Goal: Task Accomplishment & Management: Manage account settings

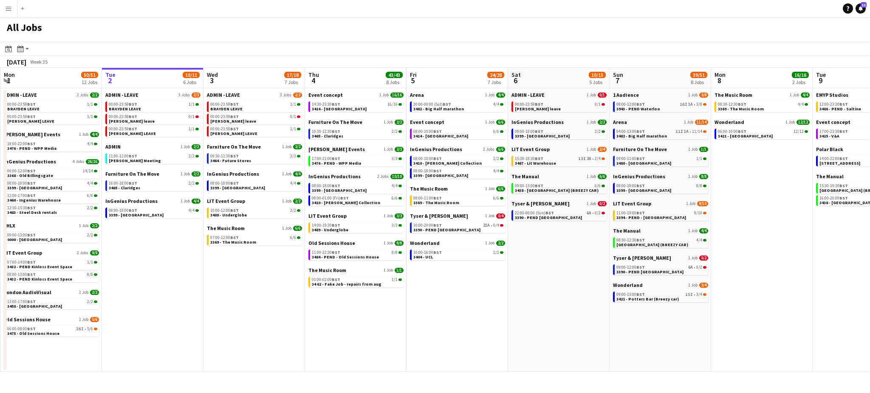
click at [172, 324] on app-date-cell "ADMIN - LEAVE 3 Jobs 2/3 00:00-23:59 BST 1/1 BRAYDEN LEAVE 00:00-23:59 BST 0/1 …" at bounding box center [153, 230] width 102 height 284
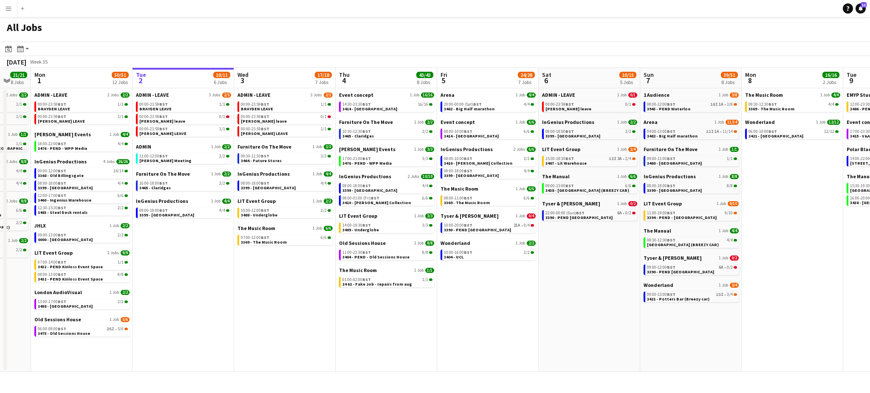
scroll to position [0, 259]
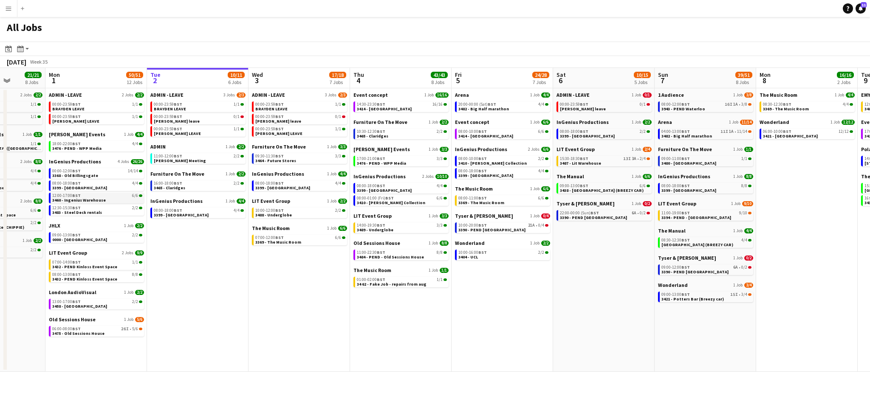
click at [87, 200] on span "3460 - Ingenius Warehouse" at bounding box center [79, 201] width 54 height 6
click at [10, 6] on app-icon "Menu" at bounding box center [8, 8] width 7 height 7
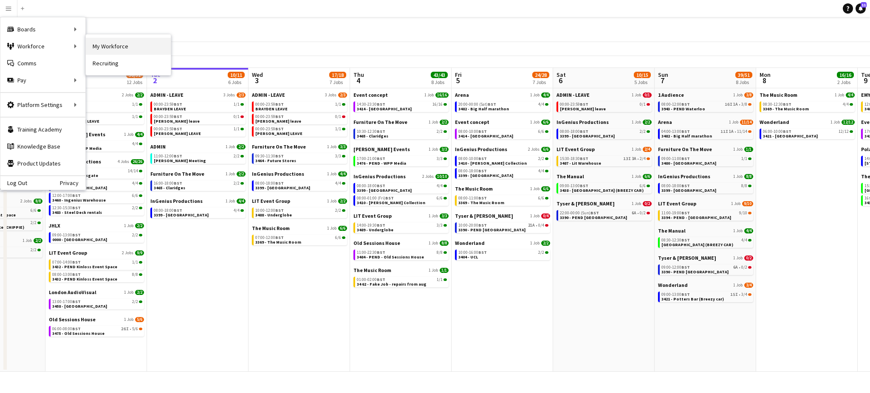
click at [109, 41] on link "My Workforce" at bounding box center [128, 46] width 85 height 17
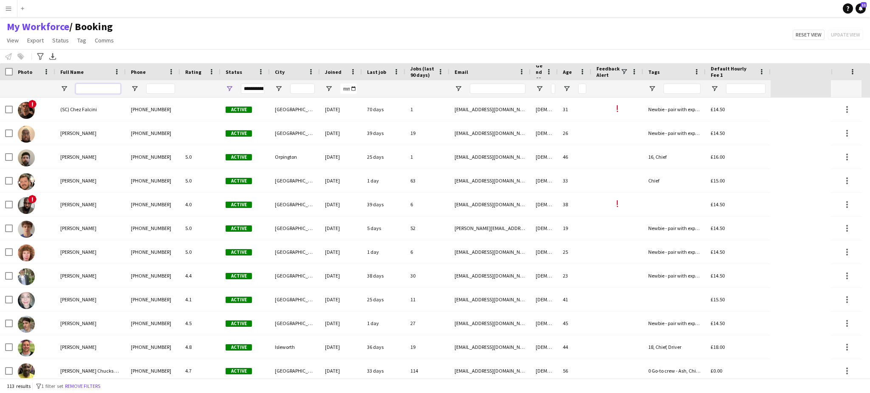
click at [103, 88] on input "Full Name Filter Input" at bounding box center [98, 89] width 45 height 10
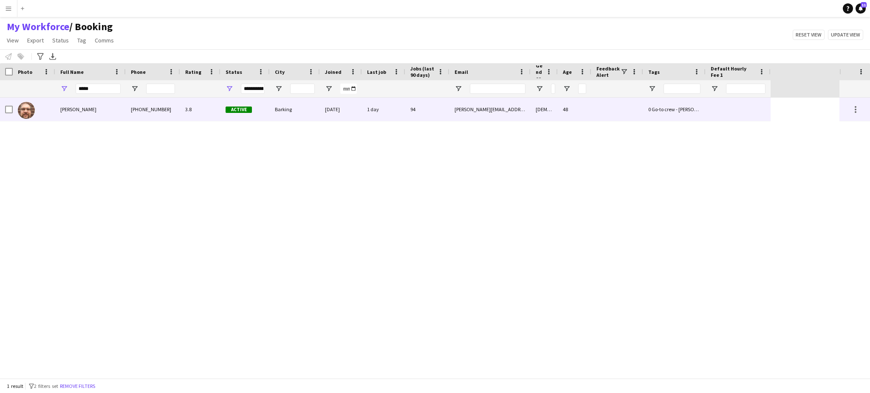
click at [101, 113] on div "[PERSON_NAME]" at bounding box center [90, 109] width 71 height 23
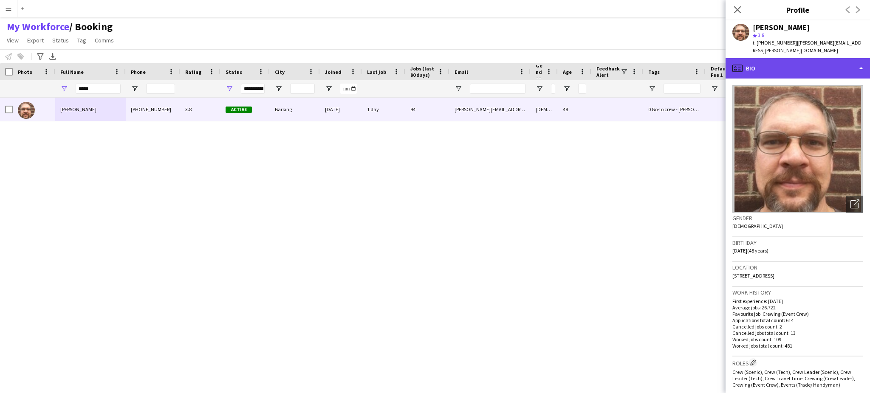
click at [843, 58] on div "profile Bio" at bounding box center [798, 68] width 144 height 20
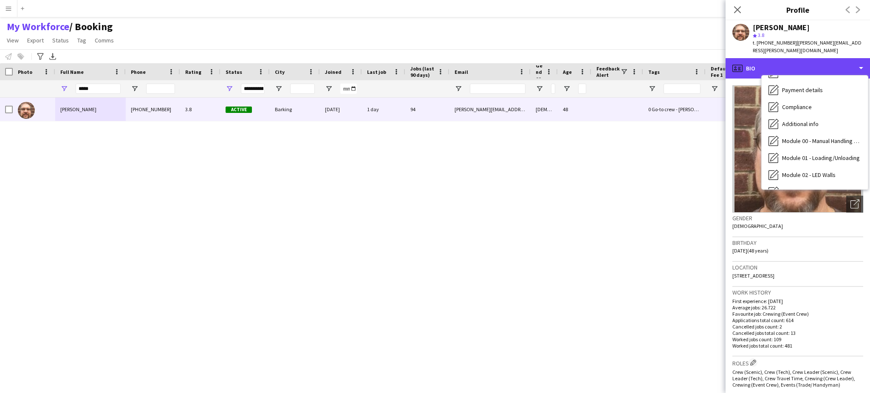
scroll to position [181, 0]
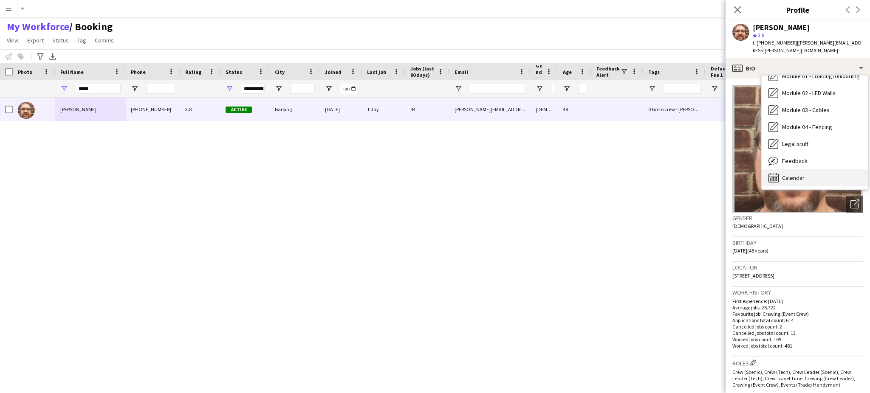
click at [828, 175] on div "Calendar Calendar" at bounding box center [815, 178] width 106 height 17
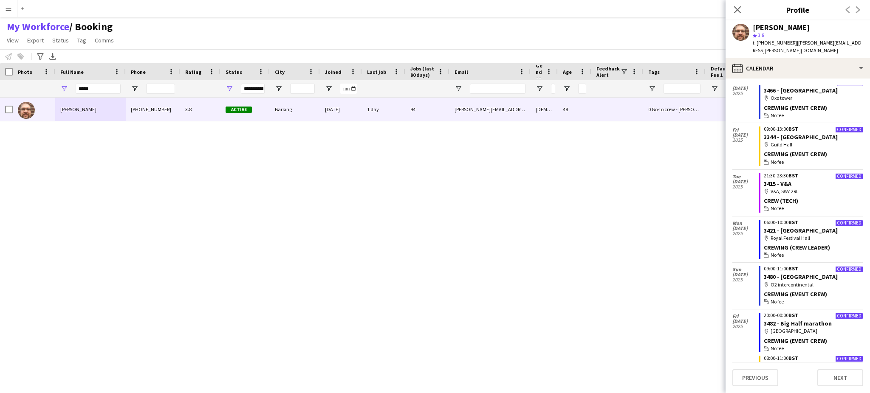
scroll to position [756, 0]
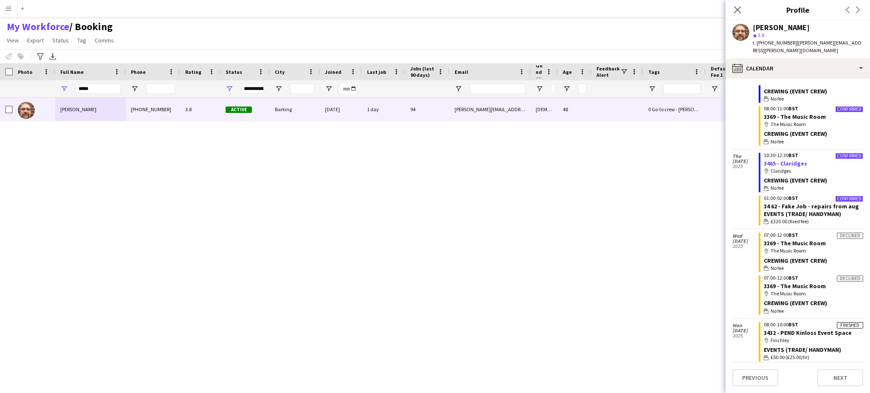
click at [788, 160] on link "3465 - Claridges" at bounding box center [785, 164] width 43 height 8
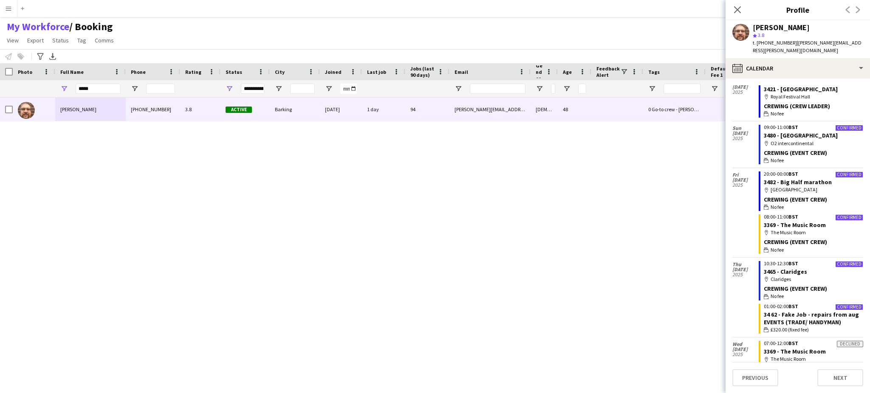
scroll to position [645, 0]
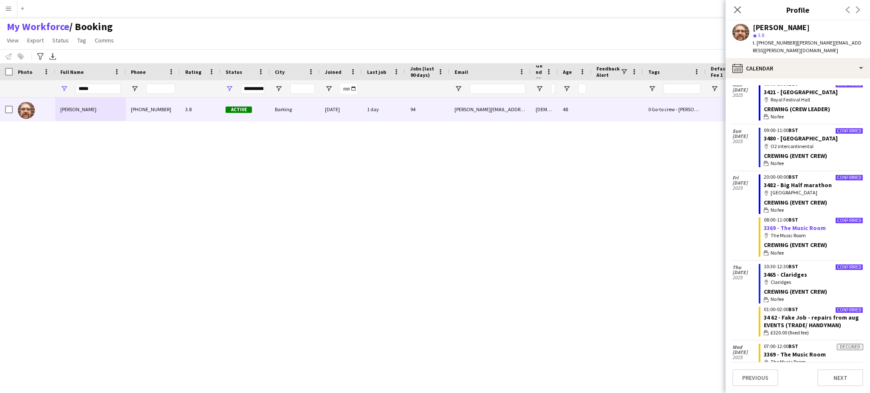
click at [808, 224] on link "3369 - The Music Room" at bounding box center [795, 228] width 62 height 8
click at [98, 89] on input "*****" at bounding box center [98, 89] width 45 height 10
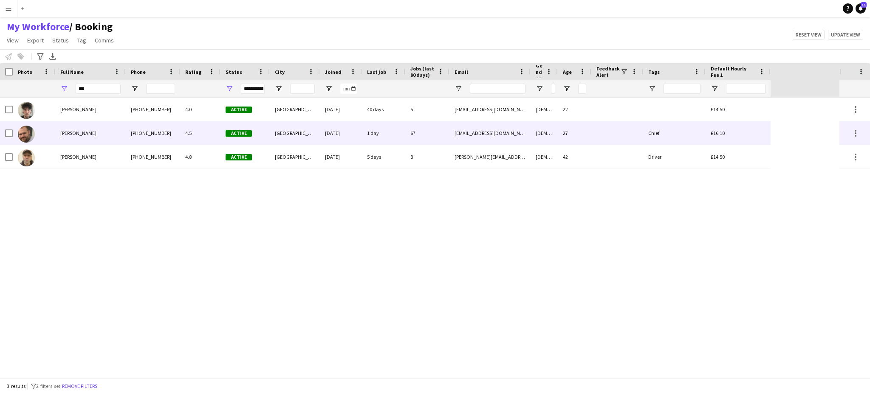
click at [96, 138] on div "[PERSON_NAME]" at bounding box center [90, 133] width 71 height 23
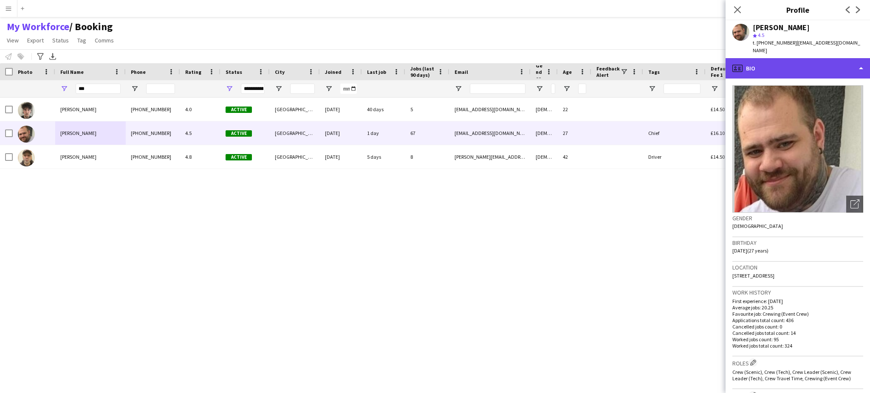
click at [823, 63] on div "profile Bio" at bounding box center [798, 68] width 144 height 20
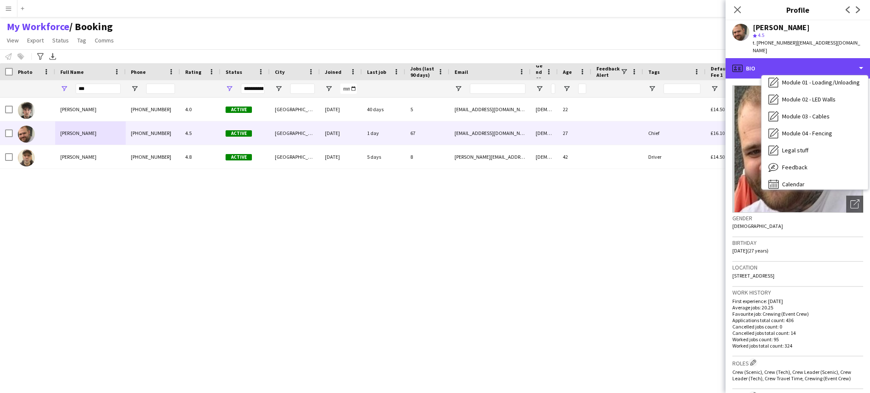
scroll to position [180, 0]
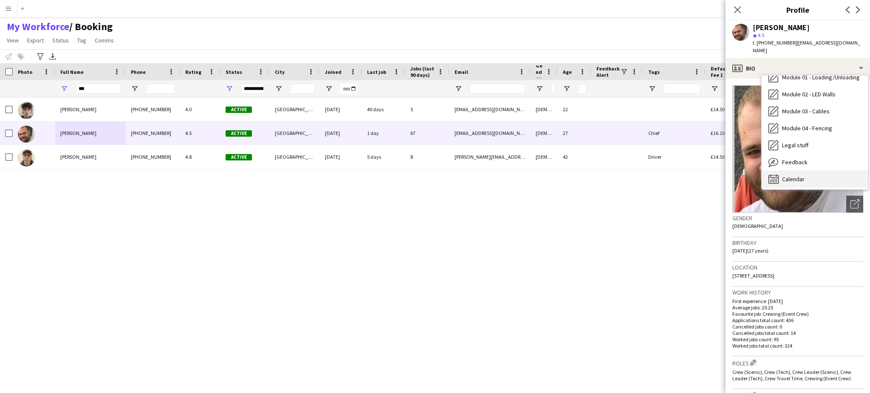
click at [835, 171] on div "Calendar Calendar" at bounding box center [815, 179] width 106 height 17
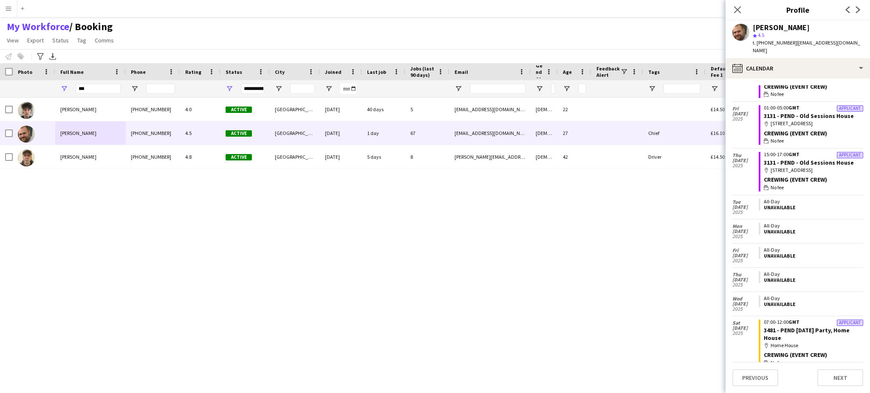
scroll to position [156, 0]
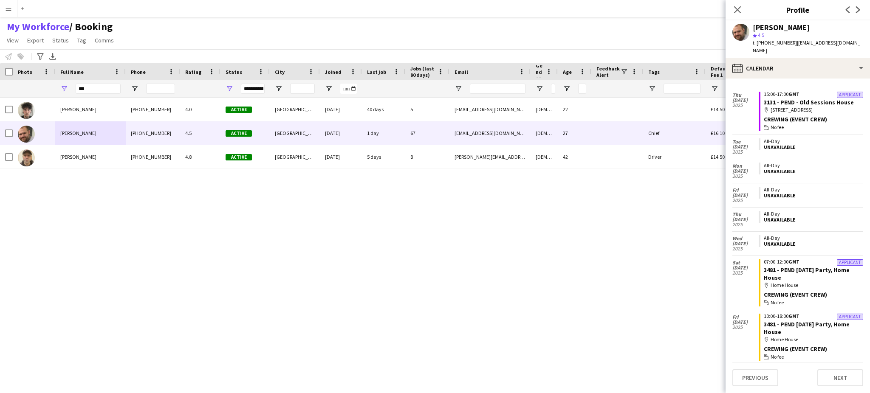
click at [869, 319] on app-calendar-tab "calendar-full Select date Thu 27 Nov 2025 Applicant 23:59-03:59 GMT 3084 - PEND…" at bounding box center [798, 236] width 144 height 315
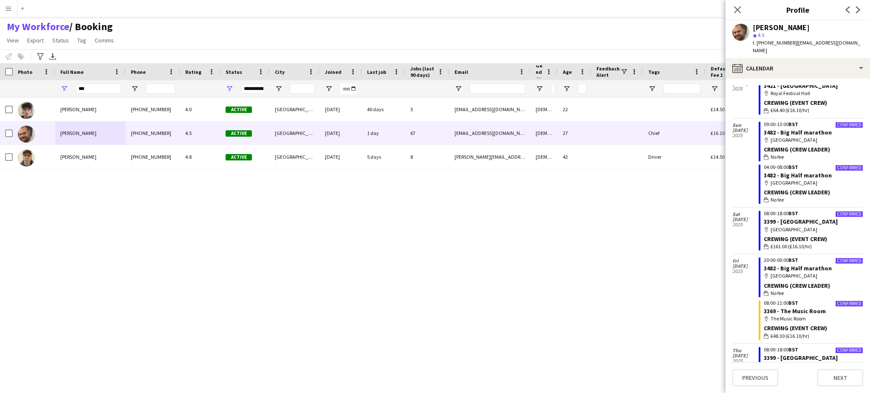
scroll to position [1983, 0]
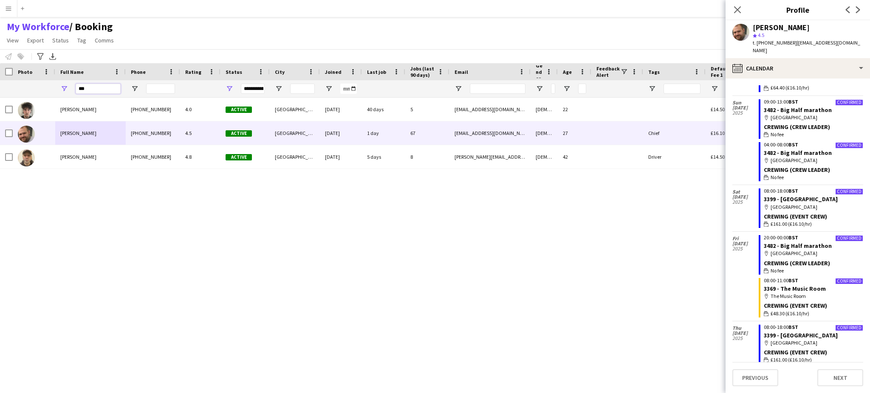
click at [92, 85] on input "***" at bounding box center [98, 89] width 45 height 10
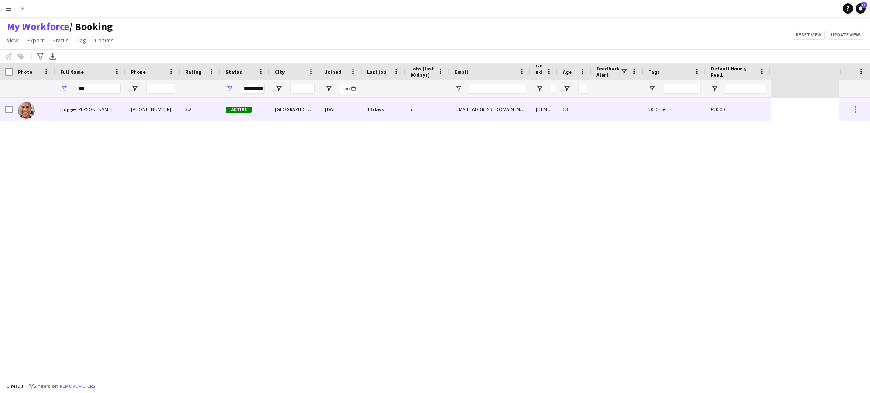
click at [85, 116] on div "Huggie Junior Fox-Buchanan" at bounding box center [90, 109] width 71 height 23
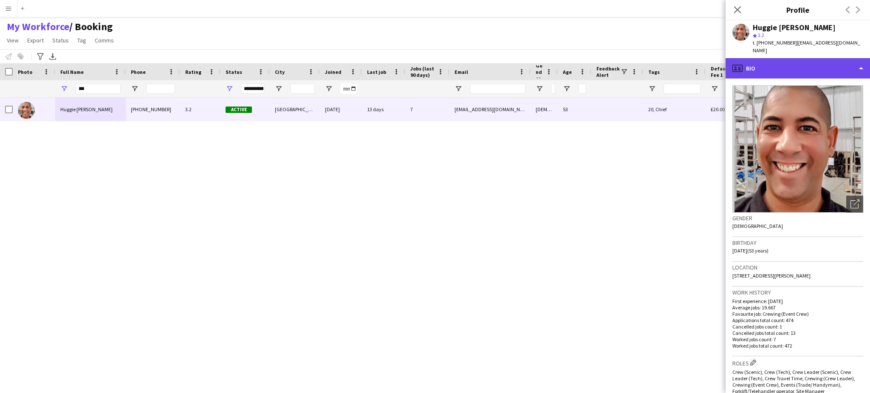
click at [842, 75] on div "profile Bio" at bounding box center [798, 68] width 144 height 20
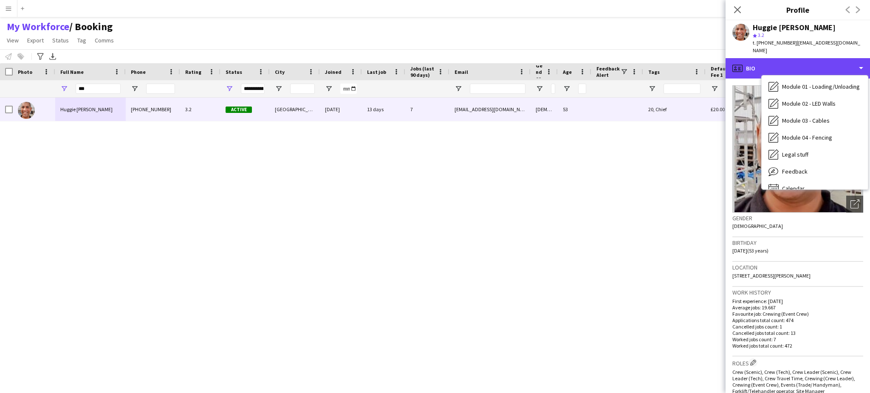
scroll to position [181, 0]
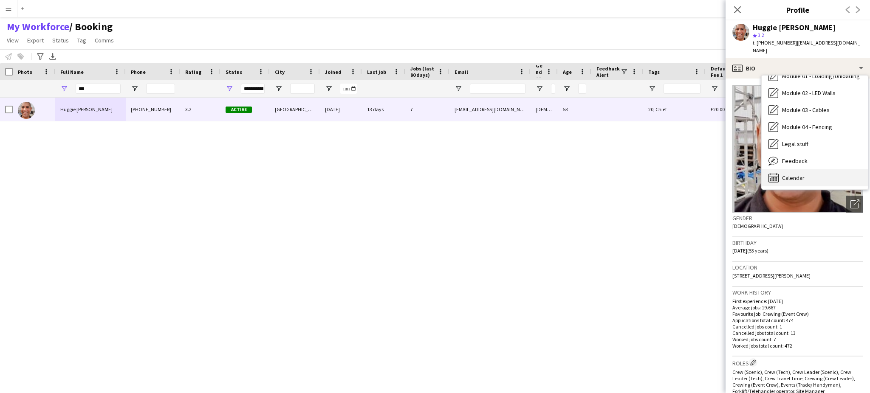
click at [839, 174] on div "Calendar Calendar" at bounding box center [815, 178] width 106 height 17
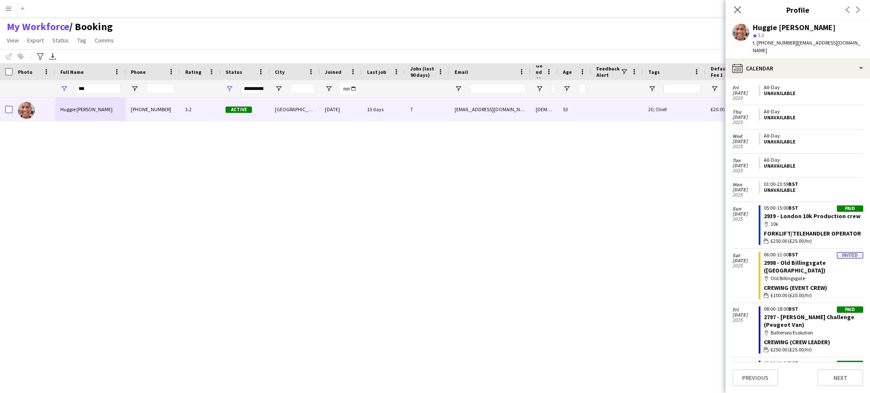
scroll to position [469, 0]
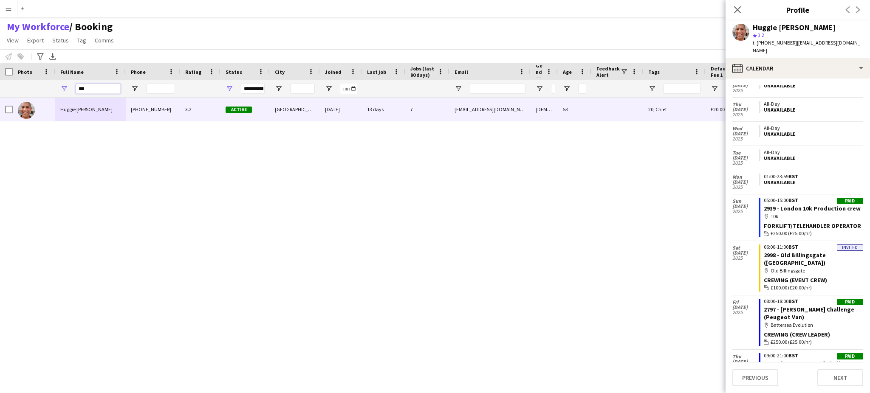
click at [104, 91] on input "***" at bounding box center [98, 89] width 45 height 10
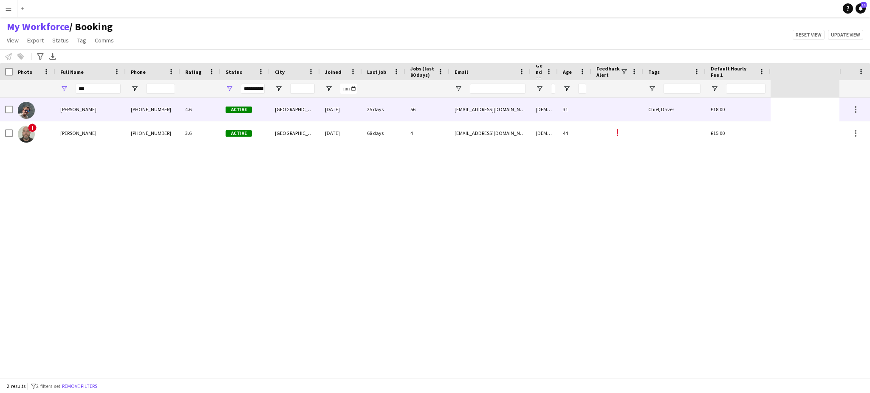
click at [96, 113] on span "Nicholas Swanton" at bounding box center [78, 109] width 36 height 6
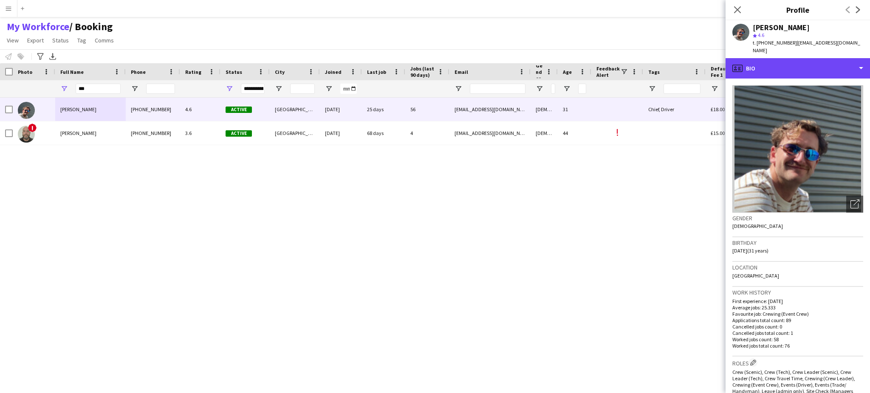
drag, startPoint x: 841, startPoint y: 57, endPoint x: 854, endPoint y: 45, distance: 17.4
click at [854, 45] on app-crew-profile "Close pop-in Profile Previous Next Nicholas Swanton star 4.6 t. +447749345723 |…" at bounding box center [798, 196] width 144 height 393
click at [854, 45] on div "Nicholas Swanton star 4.6 t. +447749345723 | nswanton123@gmail.com" at bounding box center [798, 39] width 144 height 38
click at [859, 58] on div "profile Bio" at bounding box center [798, 68] width 144 height 20
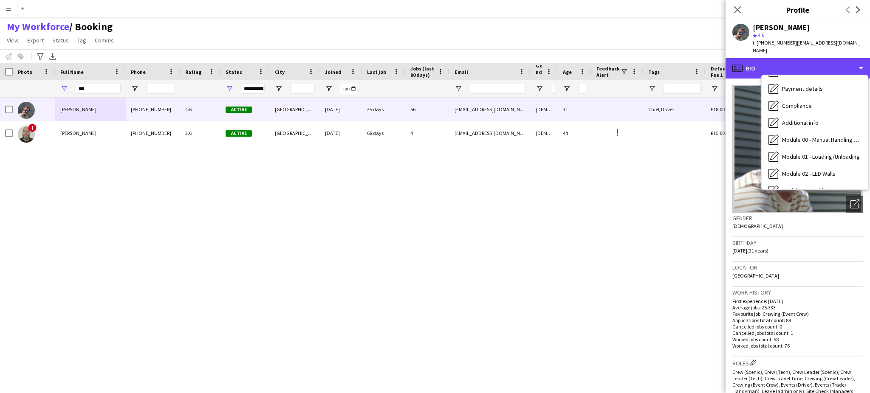
scroll to position [181, 0]
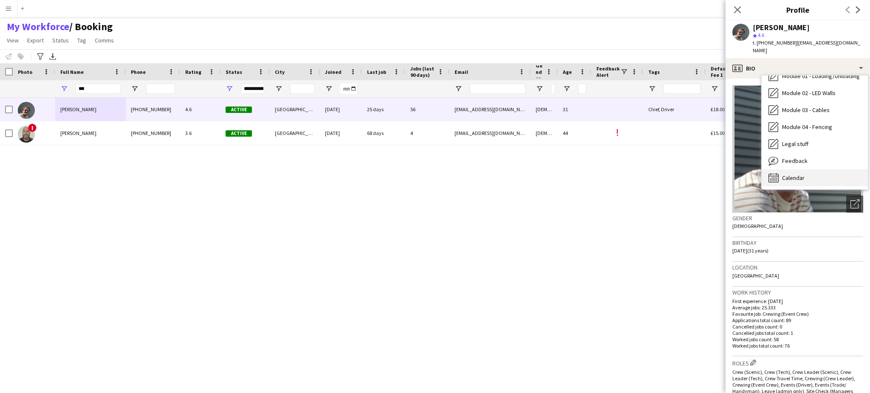
click at [840, 170] on div "Calendar Calendar" at bounding box center [815, 178] width 106 height 17
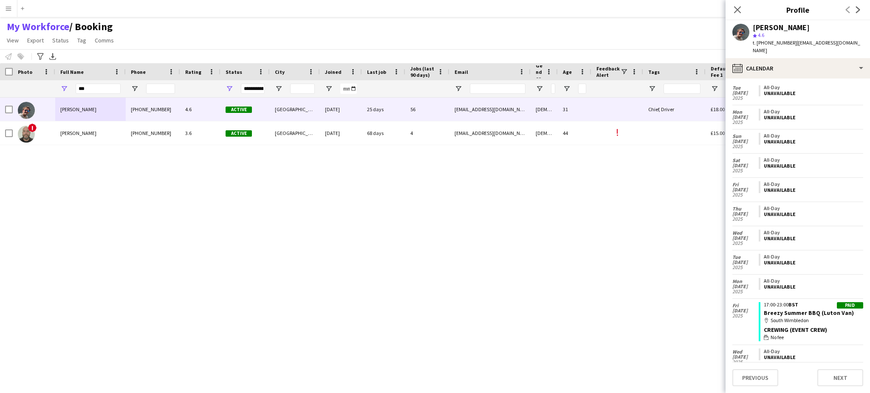
scroll to position [931, 0]
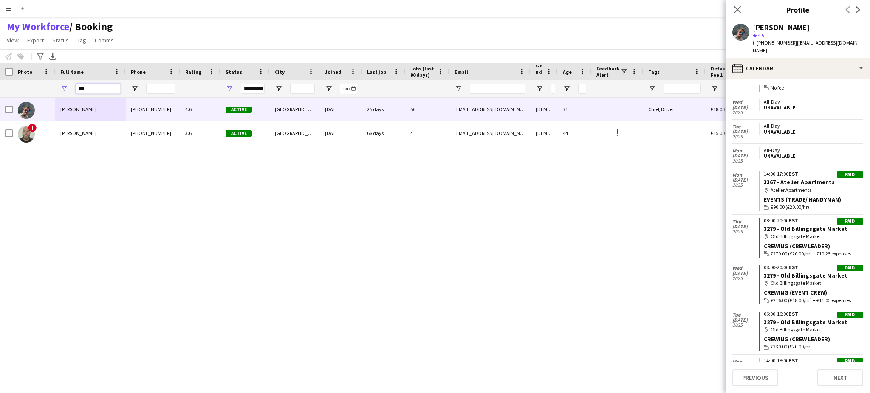
click at [105, 89] on input "***" at bounding box center [98, 89] width 45 height 10
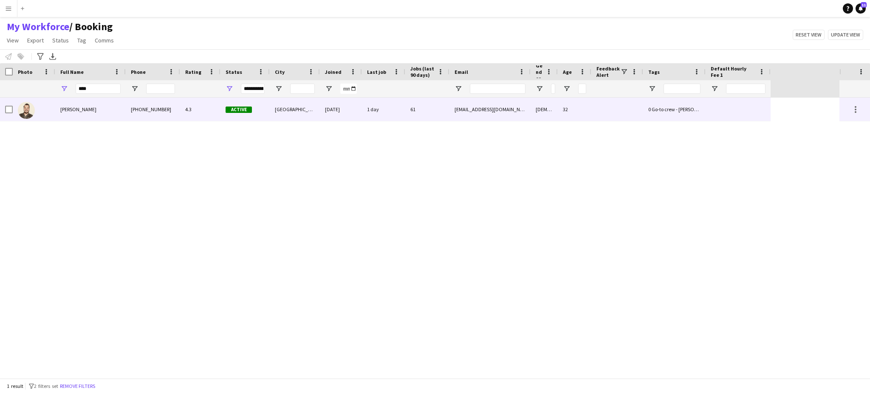
click at [99, 109] on div "Christopher Lane" at bounding box center [90, 109] width 71 height 23
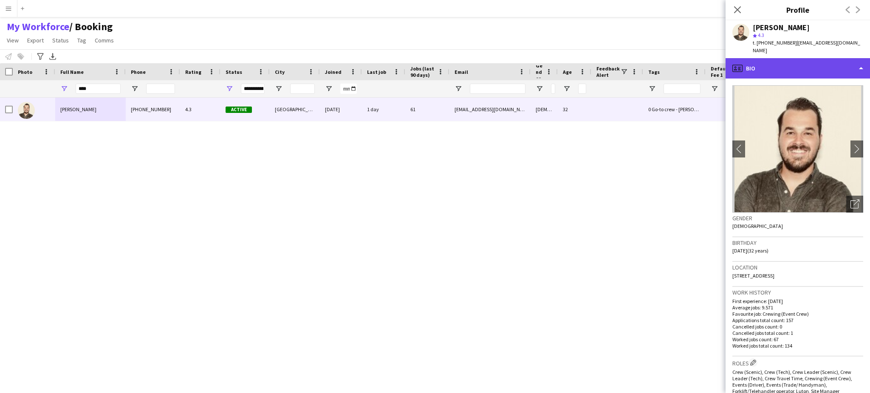
click at [827, 65] on div "profile Bio" at bounding box center [798, 68] width 144 height 20
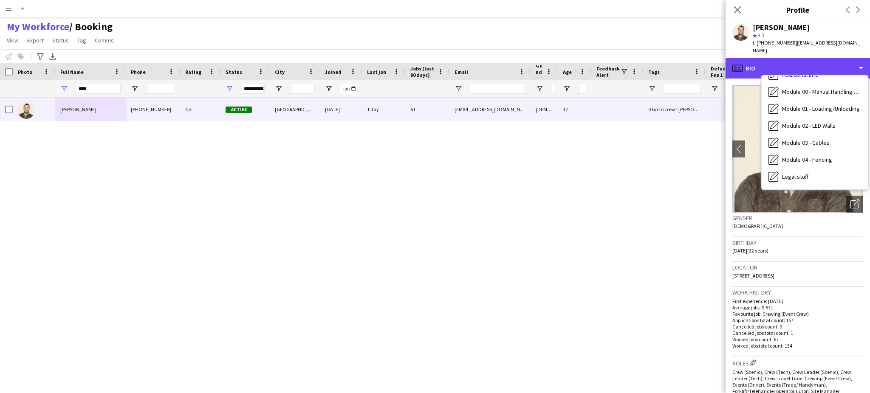
scroll to position [181, 0]
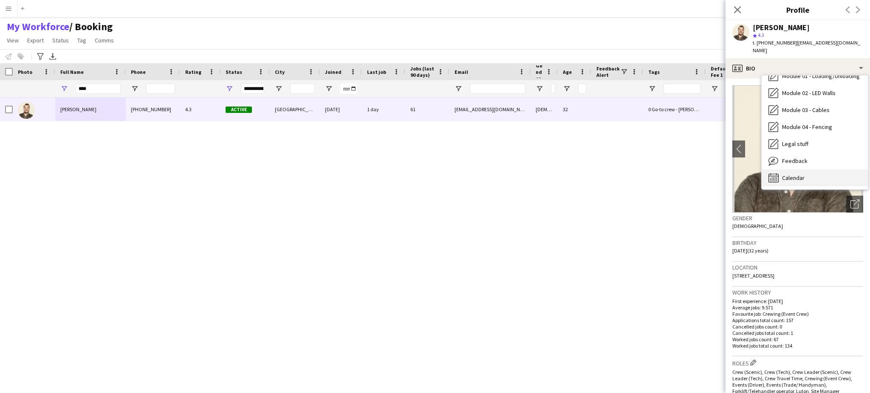
click at [833, 170] on div "Calendar Calendar" at bounding box center [815, 178] width 106 height 17
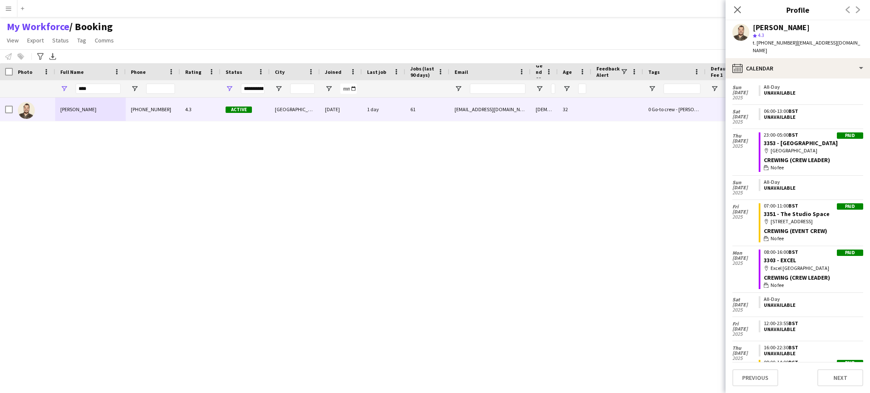
scroll to position [1369, 0]
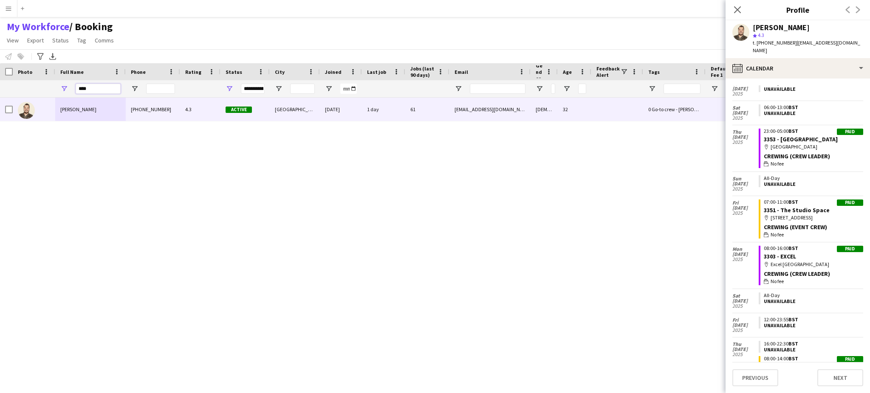
click at [94, 88] on input "****" at bounding box center [98, 89] width 45 height 10
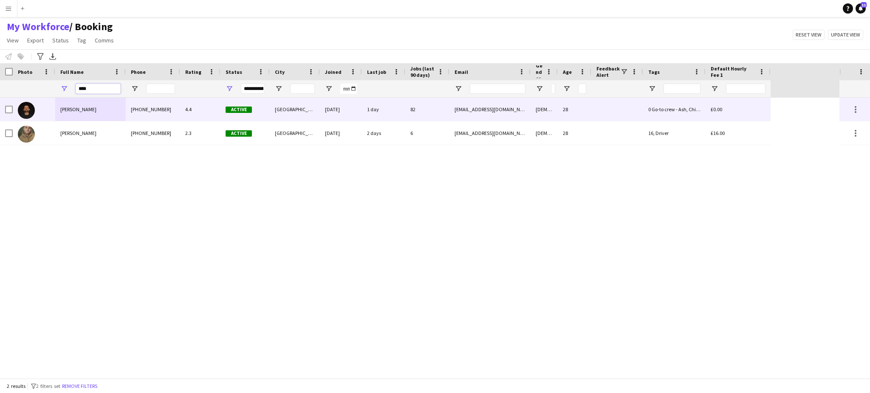
type input "****"
click at [96, 111] on span "Christopher Ames" at bounding box center [78, 109] width 36 height 6
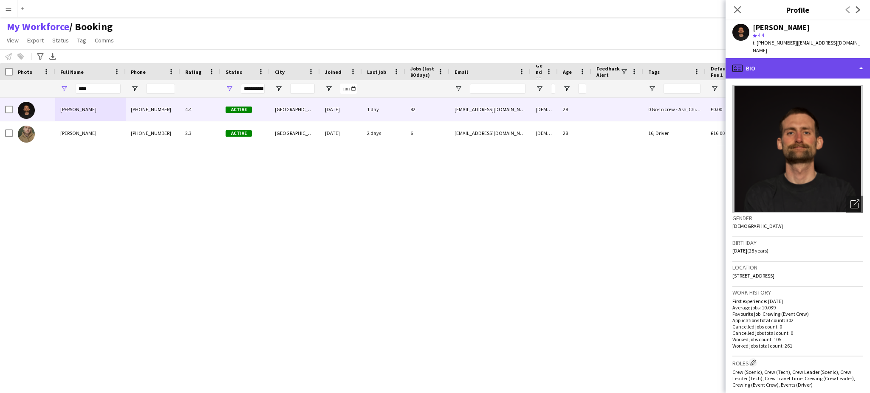
click at [852, 58] on div "profile Bio" at bounding box center [798, 68] width 144 height 20
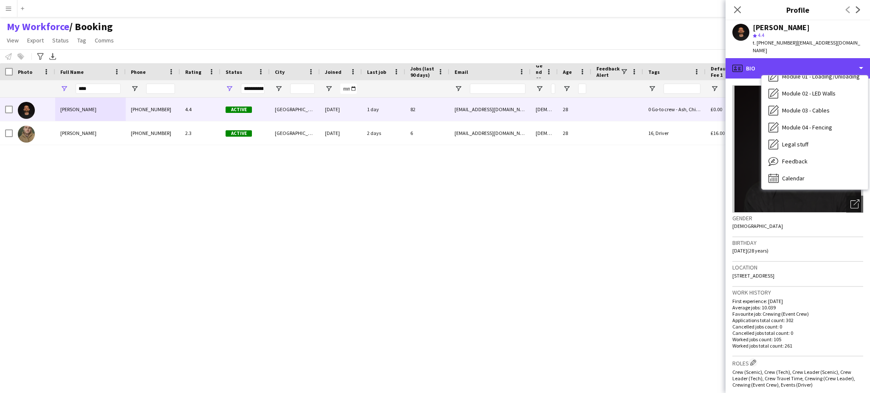
scroll to position [181, 0]
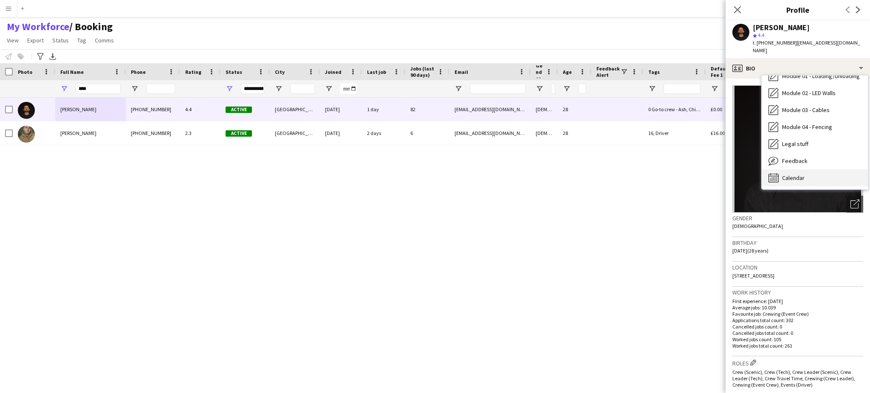
click at [826, 170] on div "Calendar Calendar" at bounding box center [815, 178] width 106 height 17
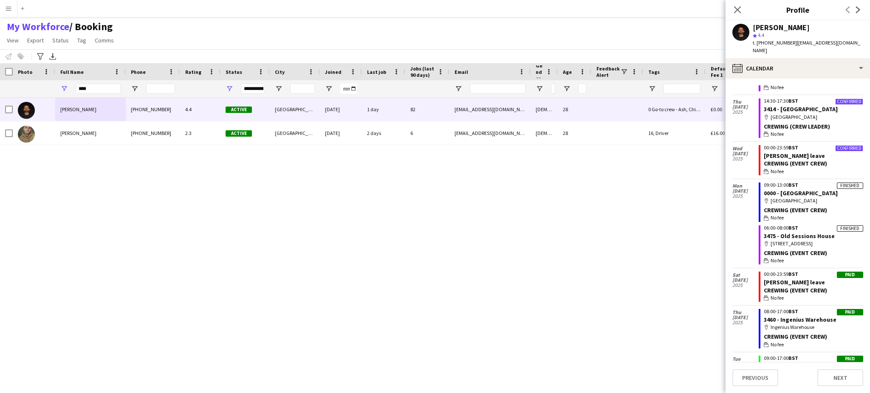
scroll to position [800, 0]
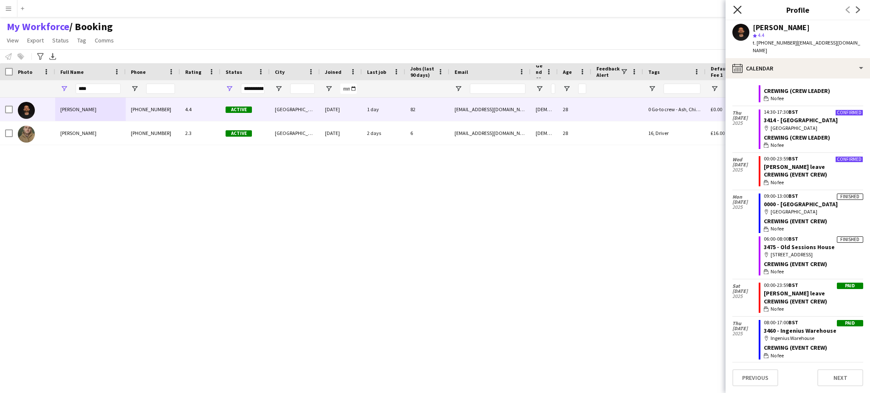
click at [734, 13] on icon at bounding box center [737, 10] width 8 height 8
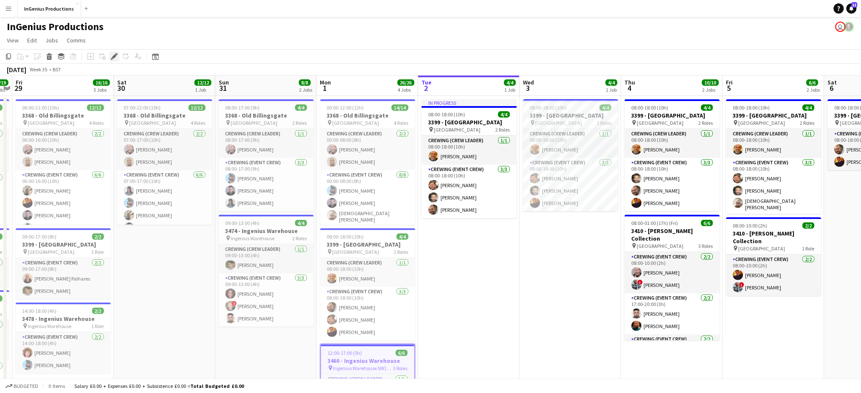
click at [116, 56] on icon at bounding box center [114, 56] width 5 height 5
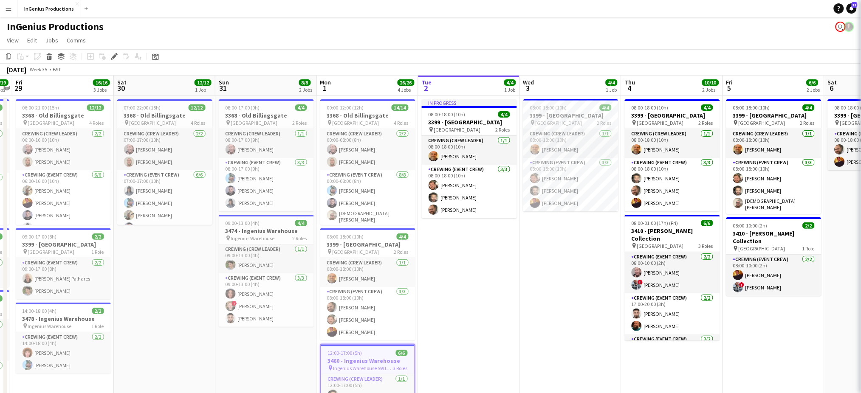
type input "*******"
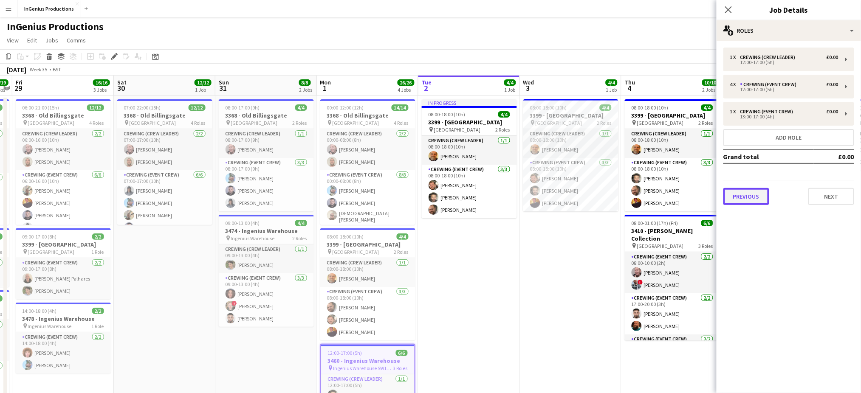
click at [744, 190] on button "Previous" at bounding box center [747, 196] width 46 height 17
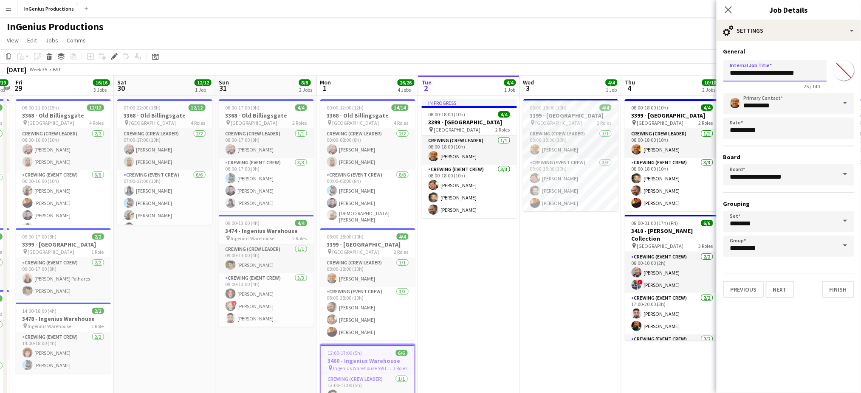
click at [771, 77] on input "**********" at bounding box center [776, 70] width 104 height 21
click at [8, 8] on app-icon "Menu" at bounding box center [8, 8] width 7 height 7
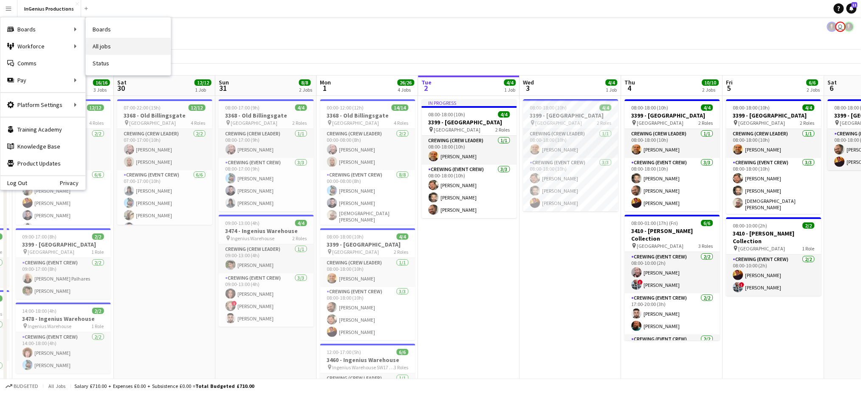
click at [106, 42] on link "All jobs" at bounding box center [128, 46] width 85 height 17
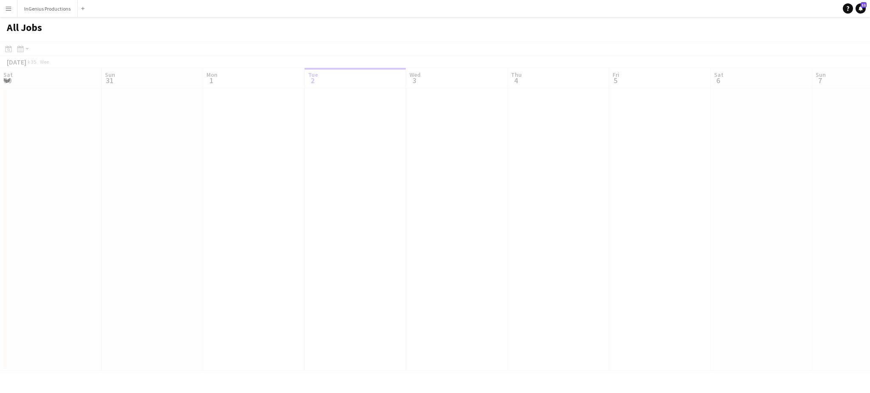
scroll to position [0, 203]
